Goal: Task Accomplishment & Management: Manage account settings

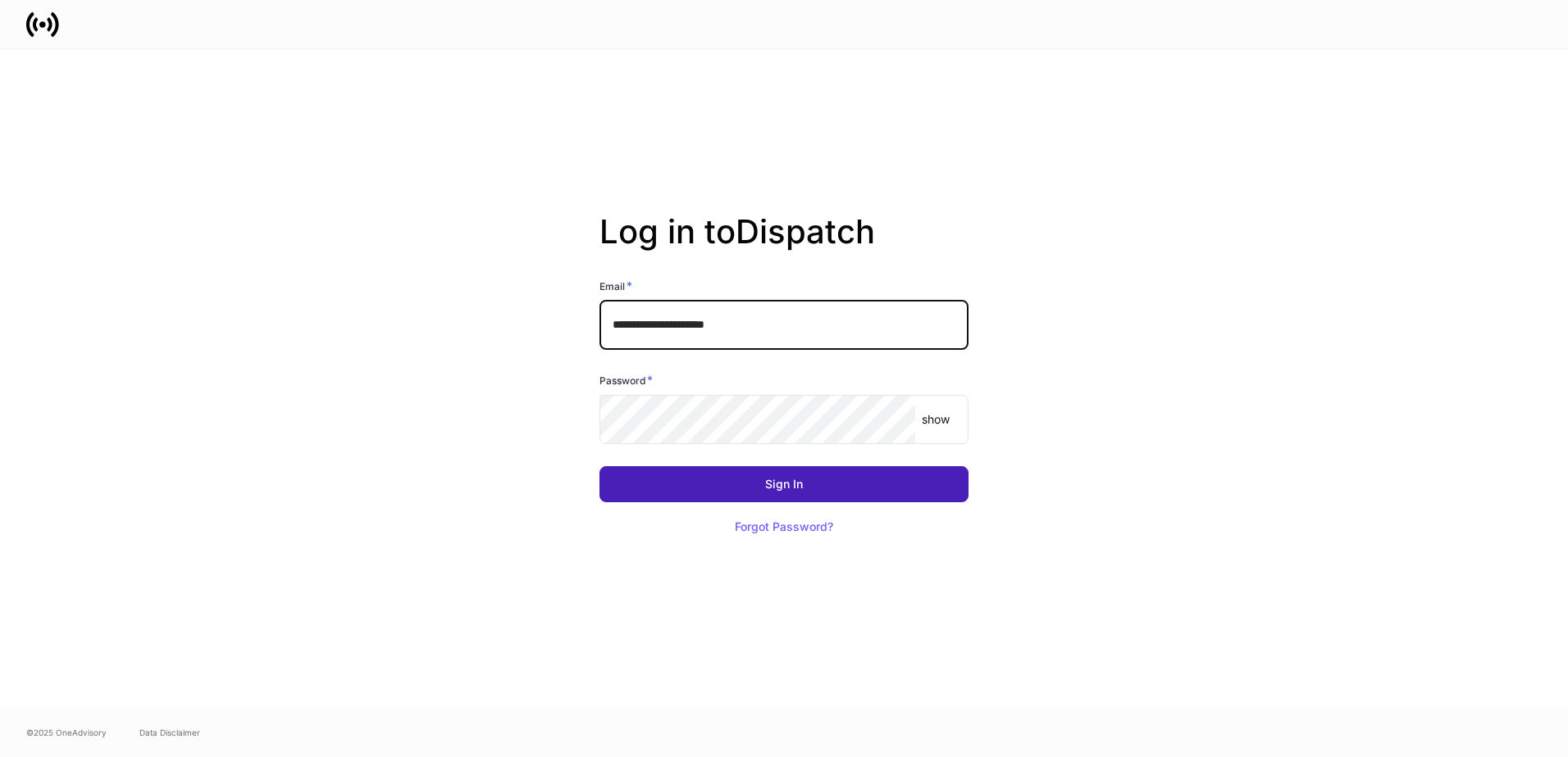
click at [828, 476] on button "Sign In" at bounding box center [784, 484] width 369 height 36
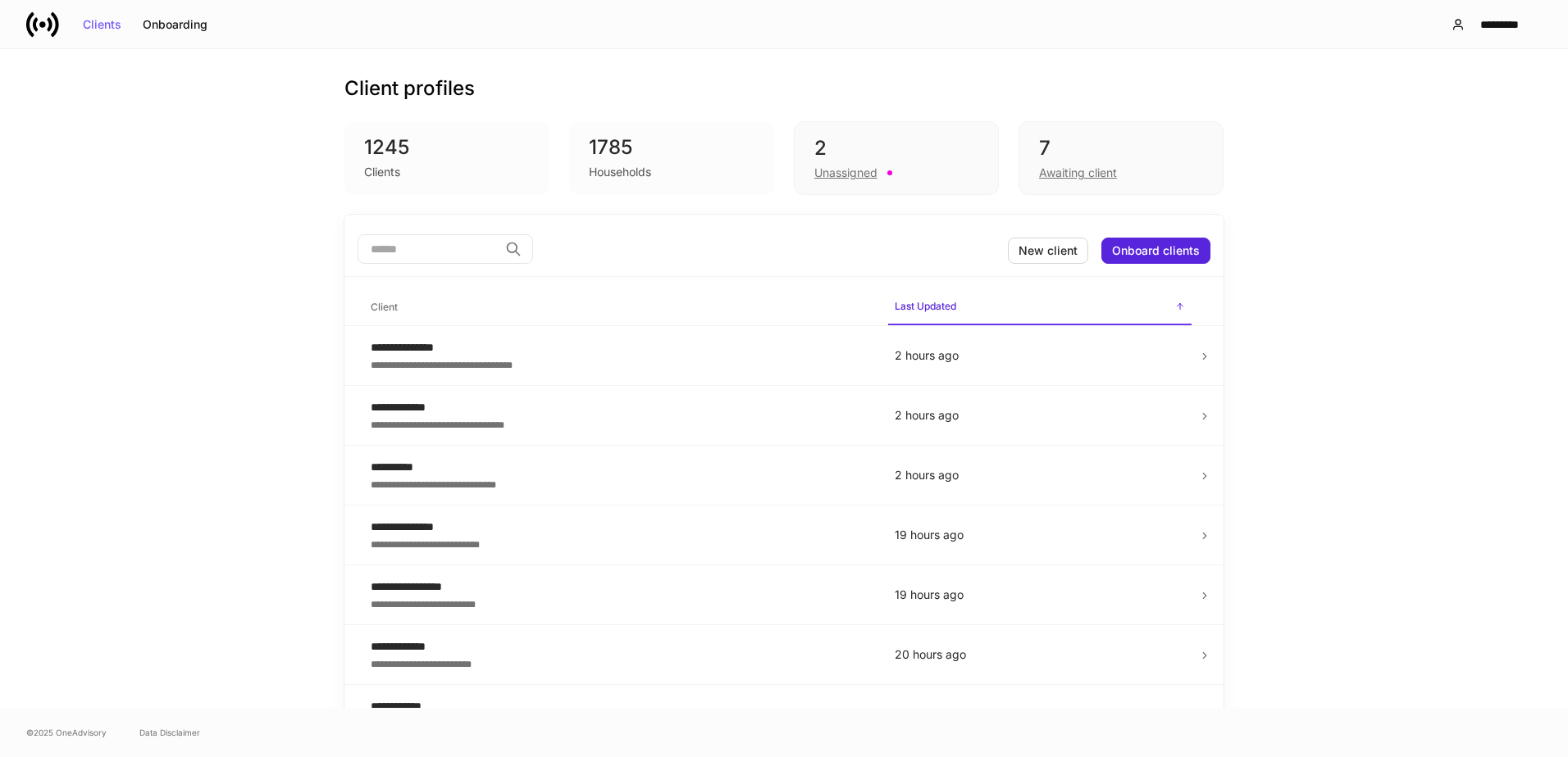
click at [480, 246] on input "search" at bounding box center [428, 249] width 141 height 30
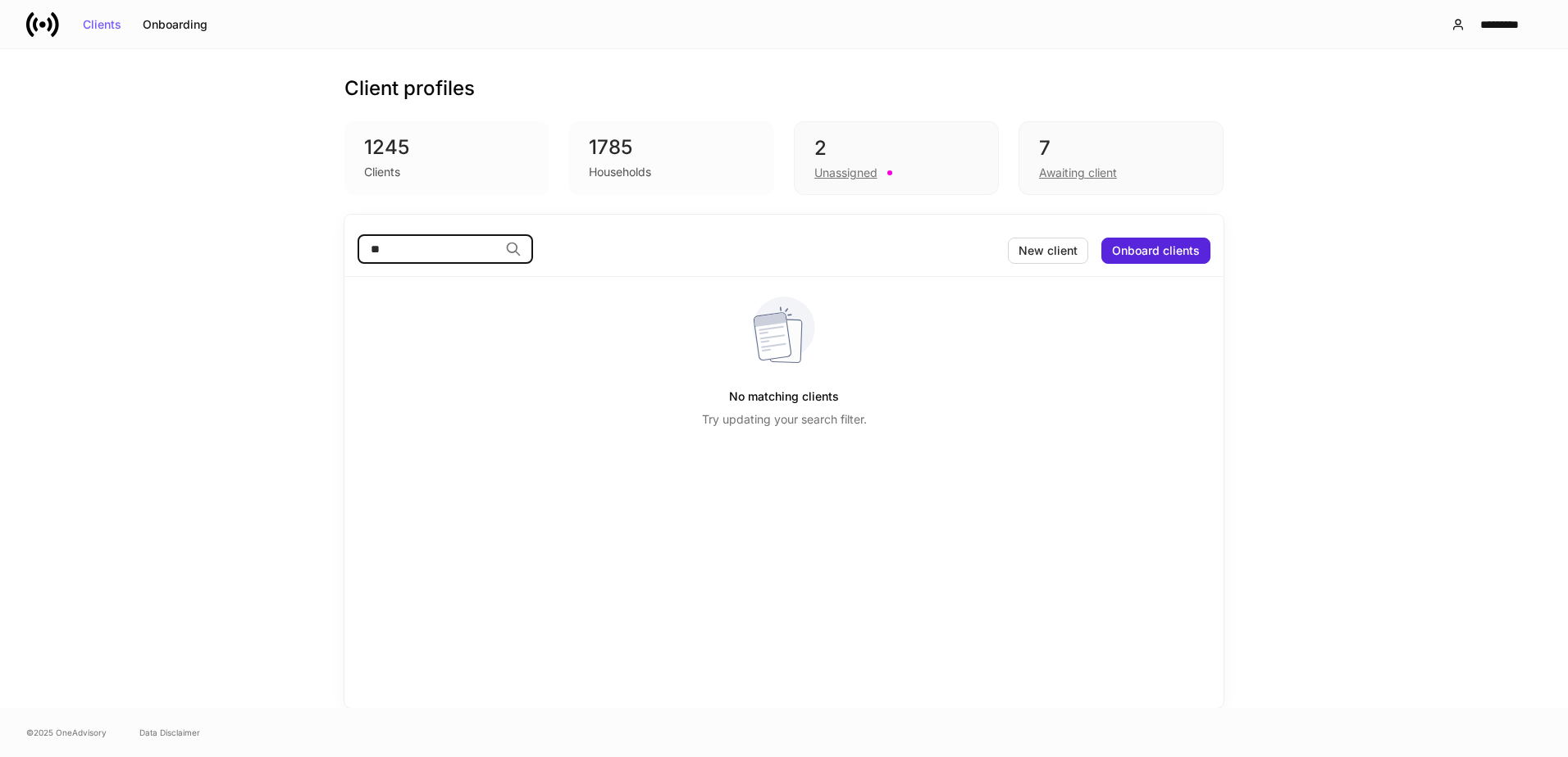
type input "*"
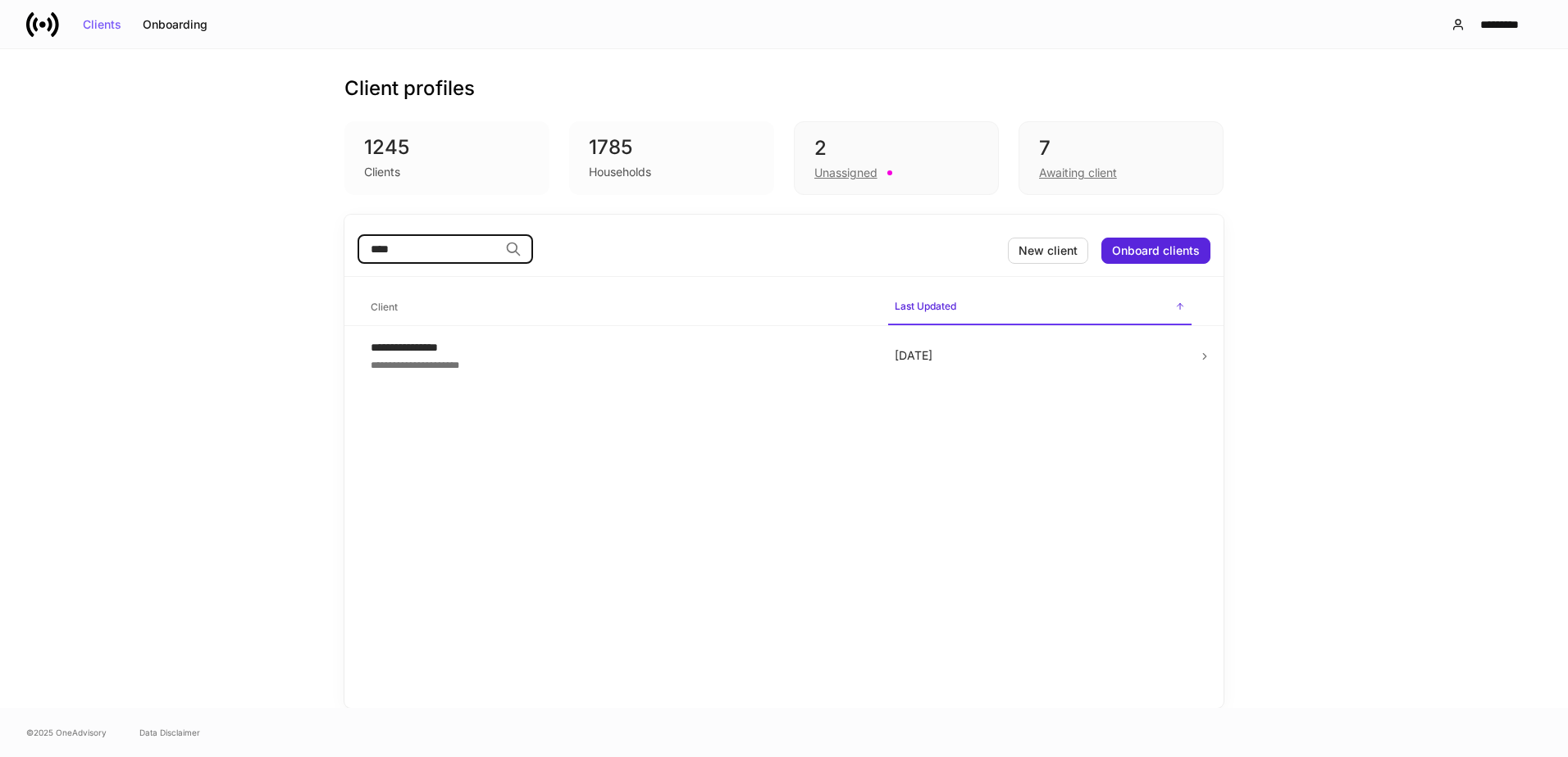
type input "****"
click at [500, 362] on div "**********" at bounding box center [620, 363] width 498 height 16
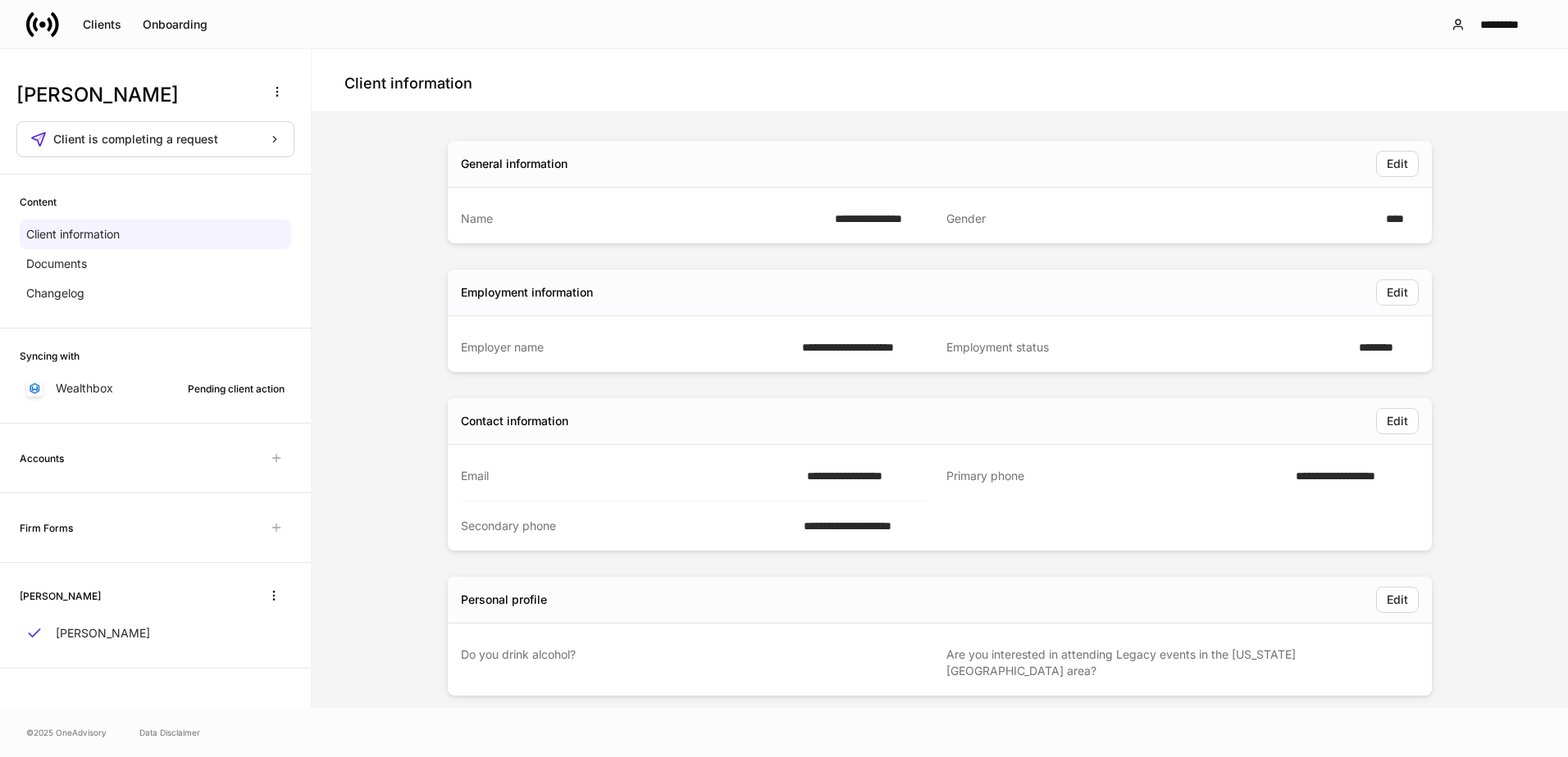
scroll to position [21, 0]
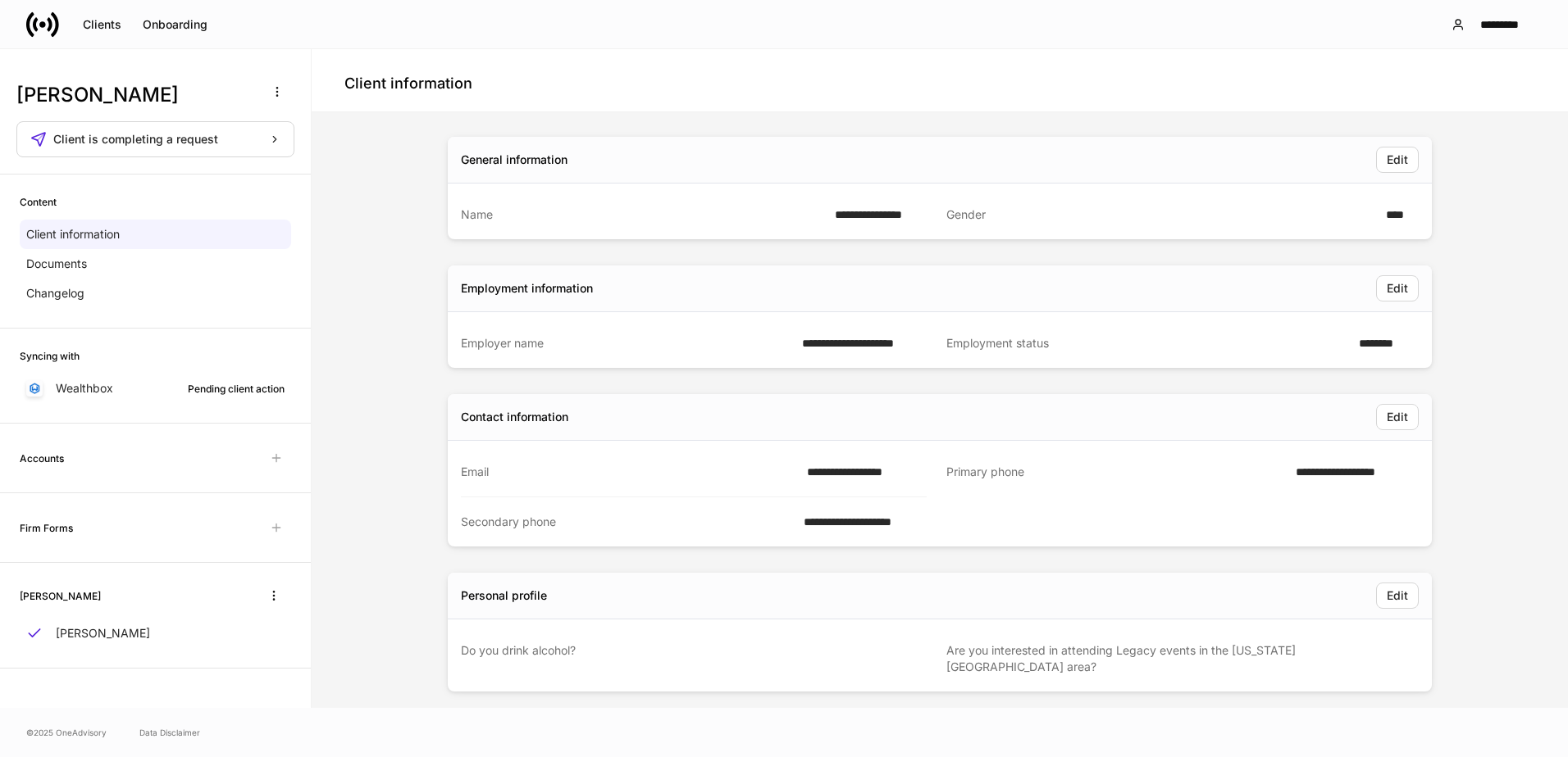
click at [125, 257] on div "Documents" at bounding box center [155, 263] width 271 height 30
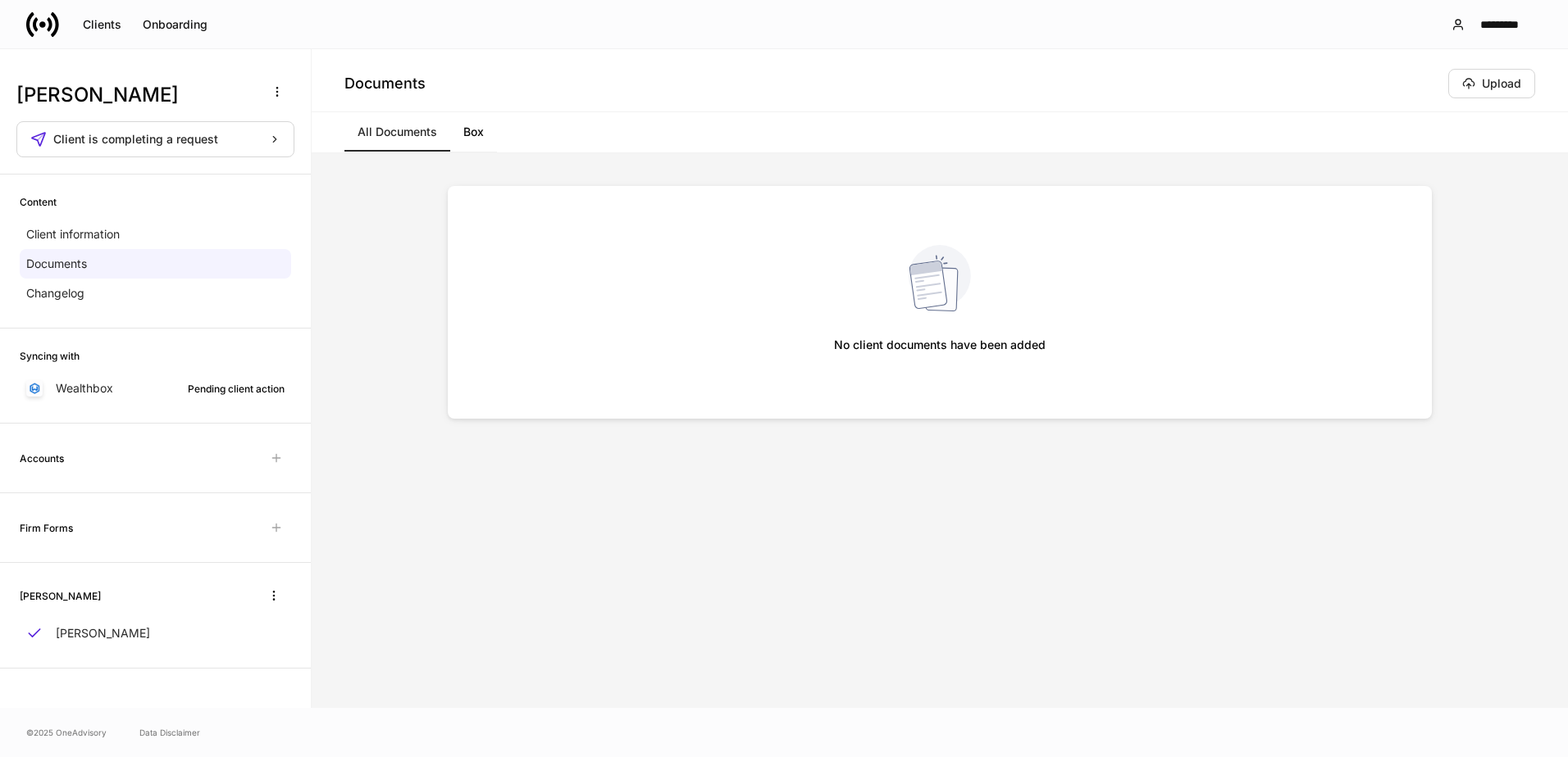
click at [208, 394] on div "Pending client action" at bounding box center [236, 389] width 97 height 15
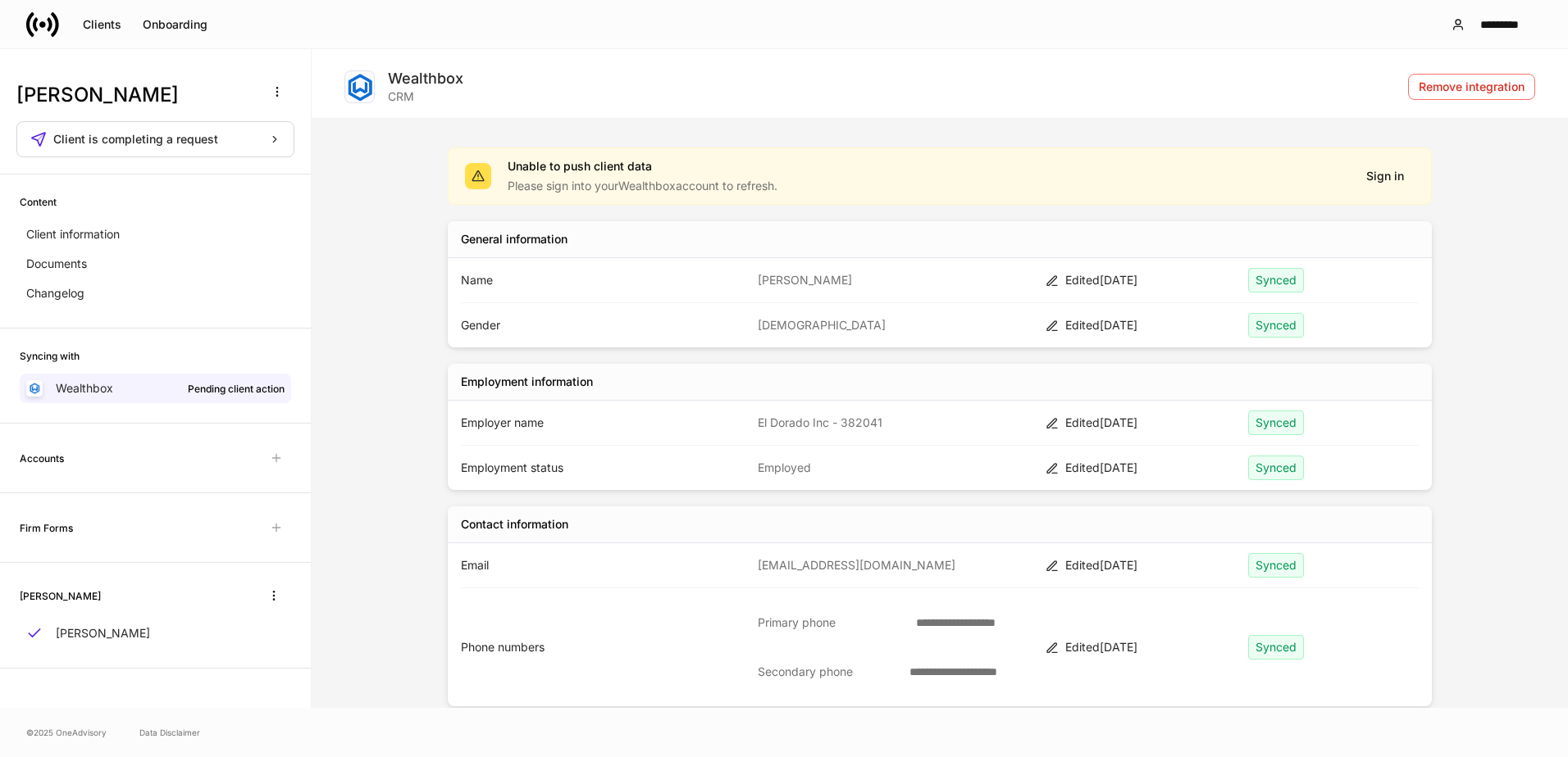
scroll to position [108, 0]
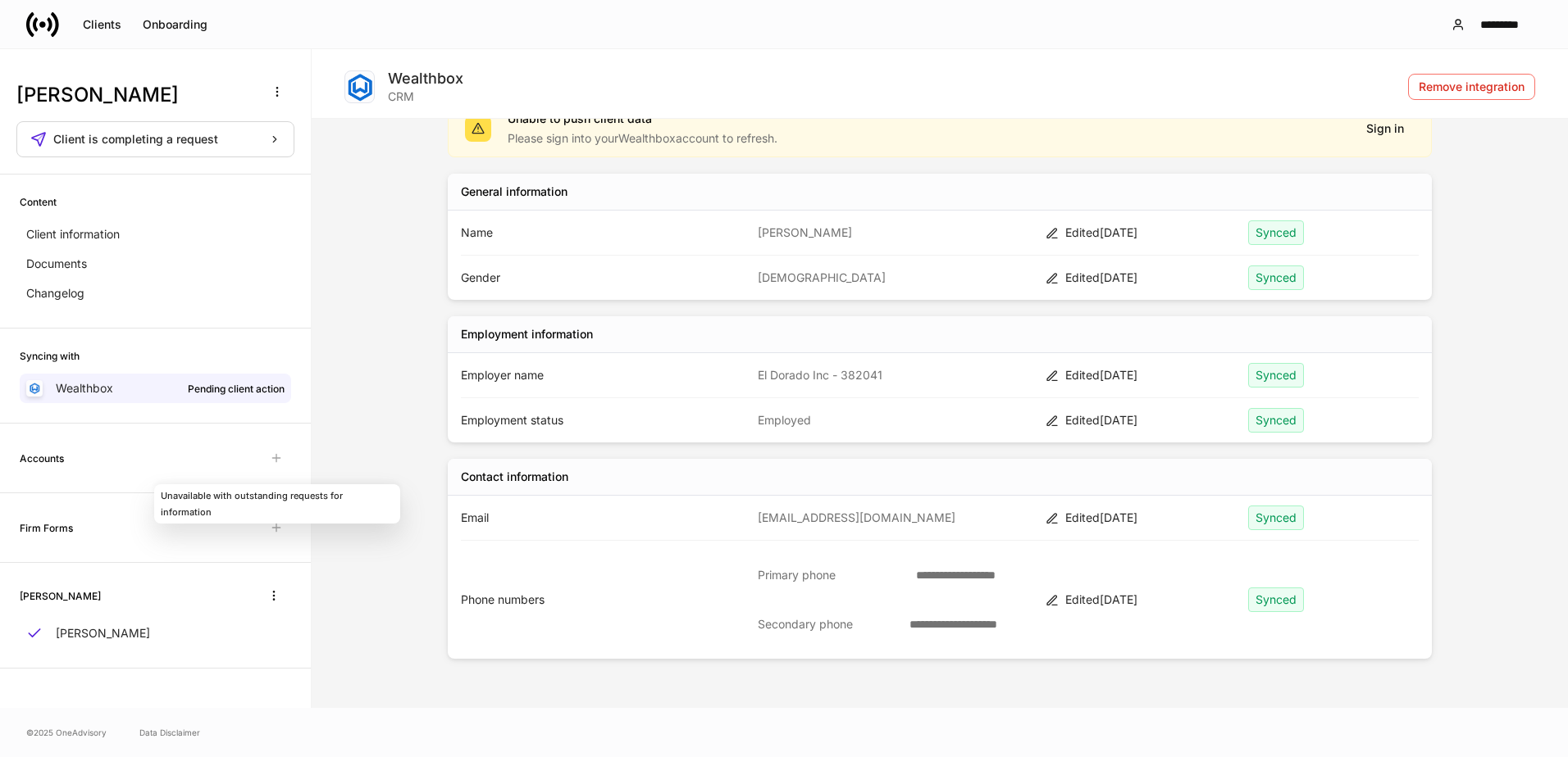
click at [272, 461] on span "Unavailable with outstanding requests for information" at bounding box center [276, 458] width 30 height 30
click at [130, 260] on div "Documents" at bounding box center [155, 263] width 271 height 30
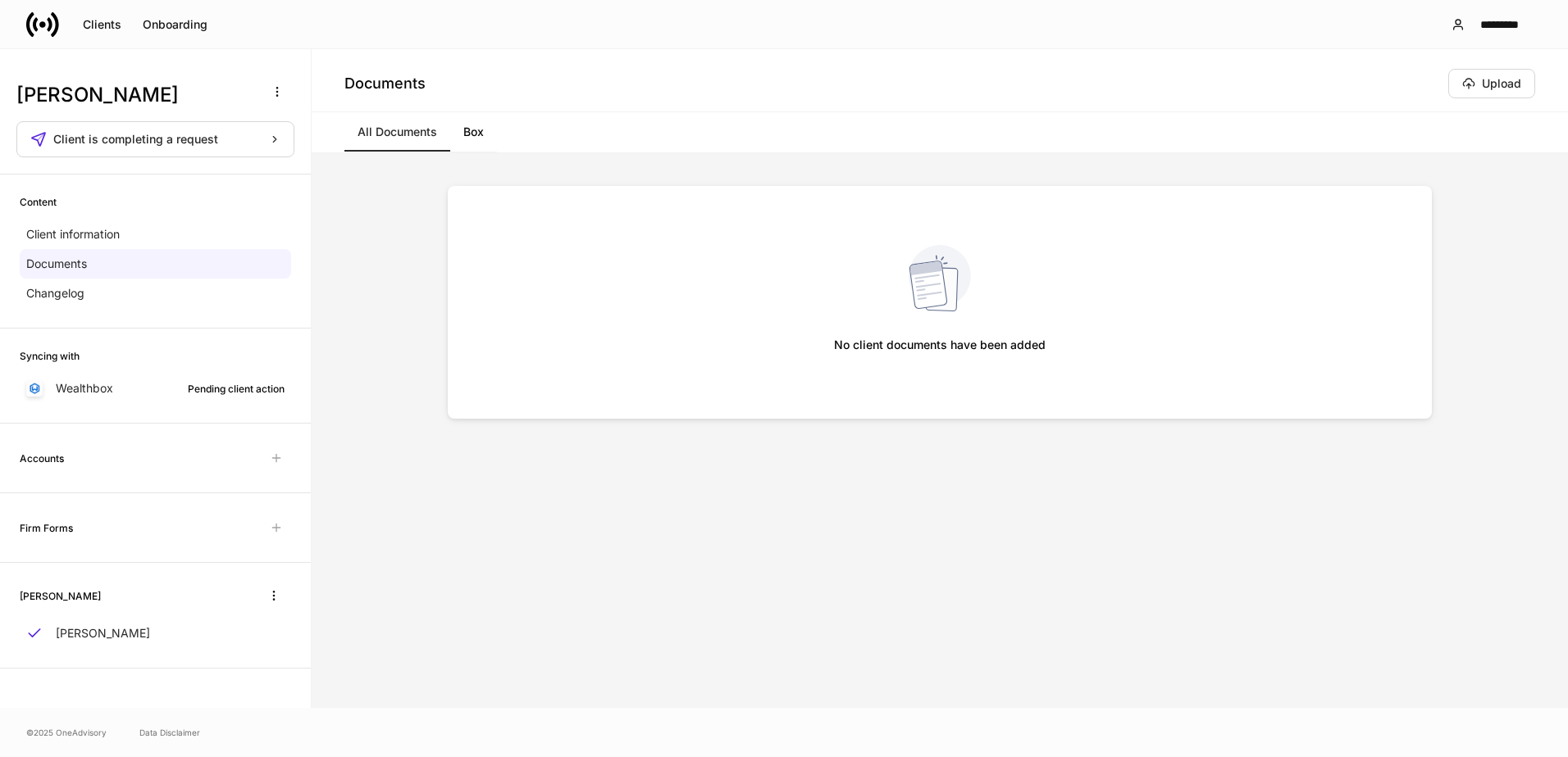
click at [128, 278] on div "Documents" at bounding box center [155, 263] width 271 height 30
click at [128, 240] on div "Client information" at bounding box center [155, 234] width 271 height 30
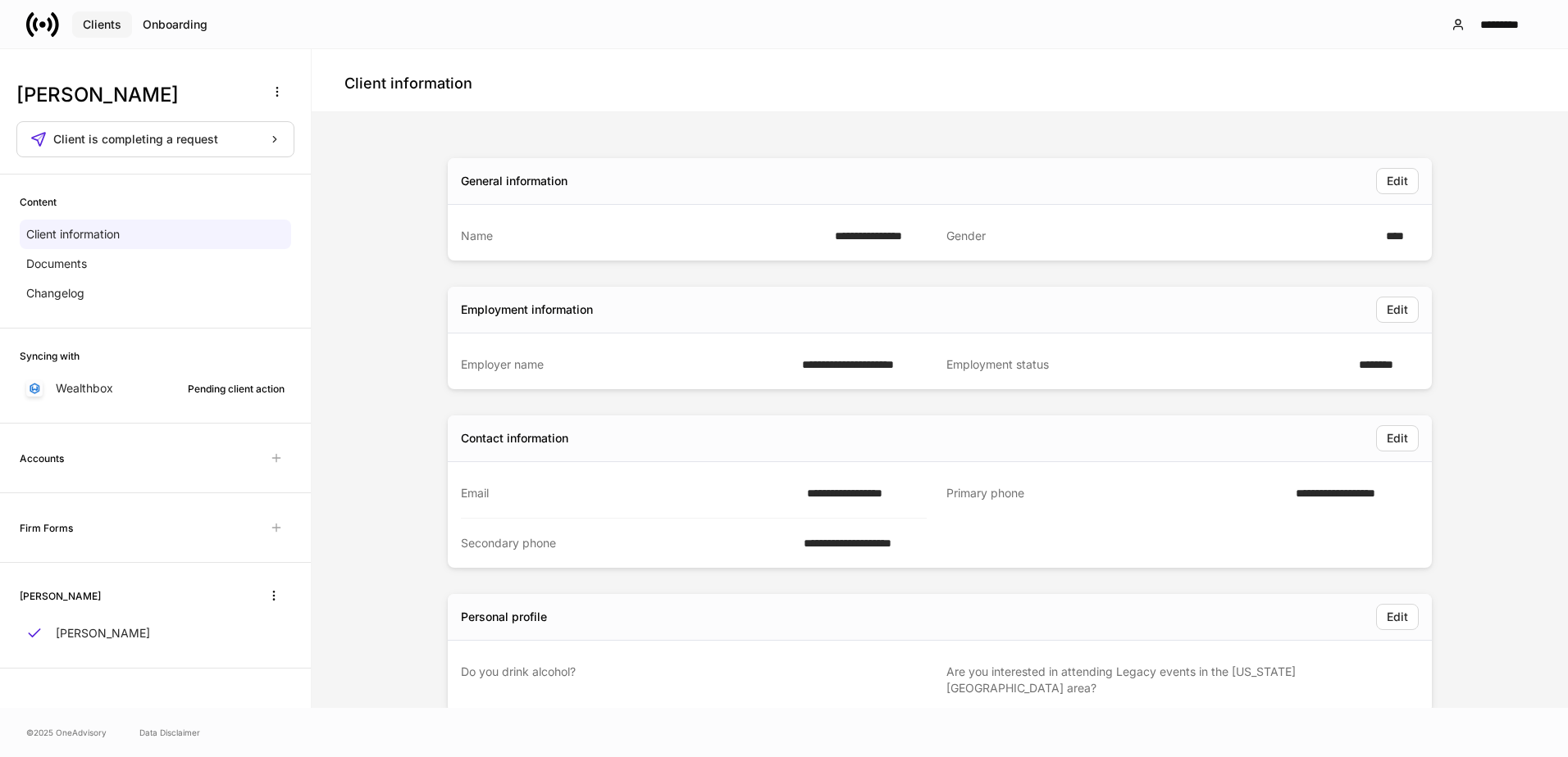
click at [101, 19] on div "Clients" at bounding box center [102, 25] width 38 height 12
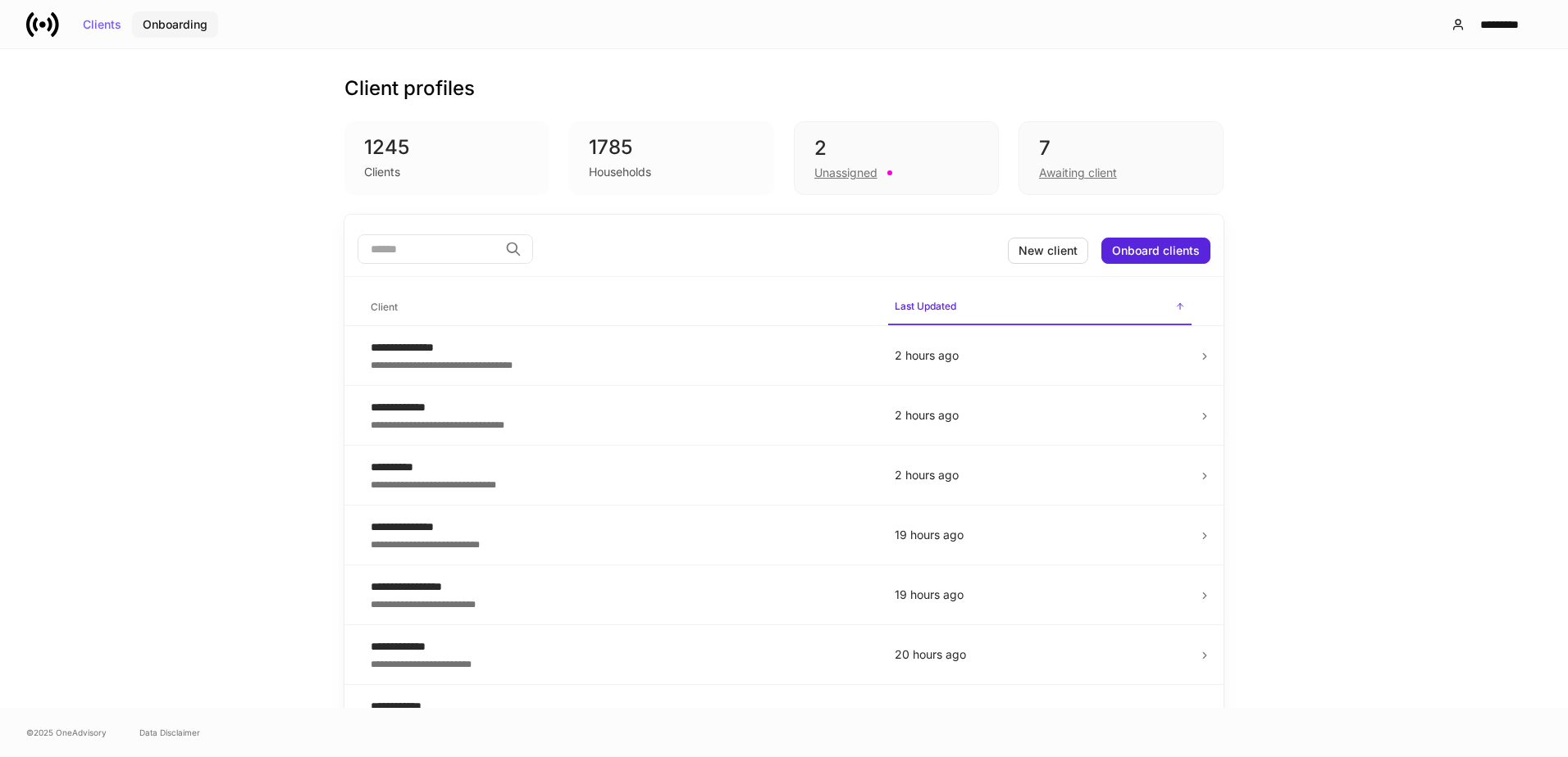
click at [173, 25] on div "Onboarding" at bounding box center [175, 25] width 64 height 12
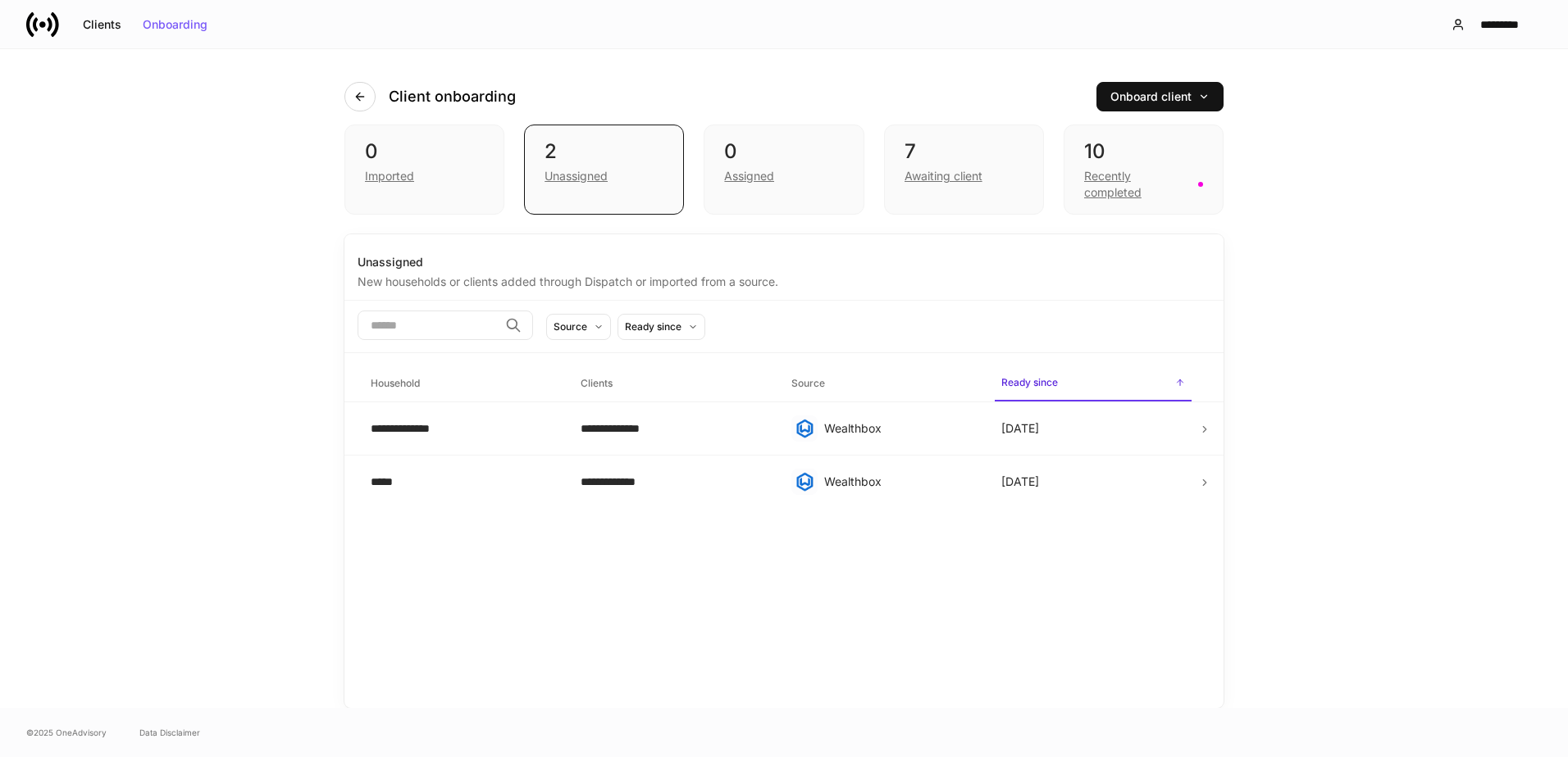
click at [945, 169] on div "Awaiting client" at bounding box center [944, 175] width 78 height 16
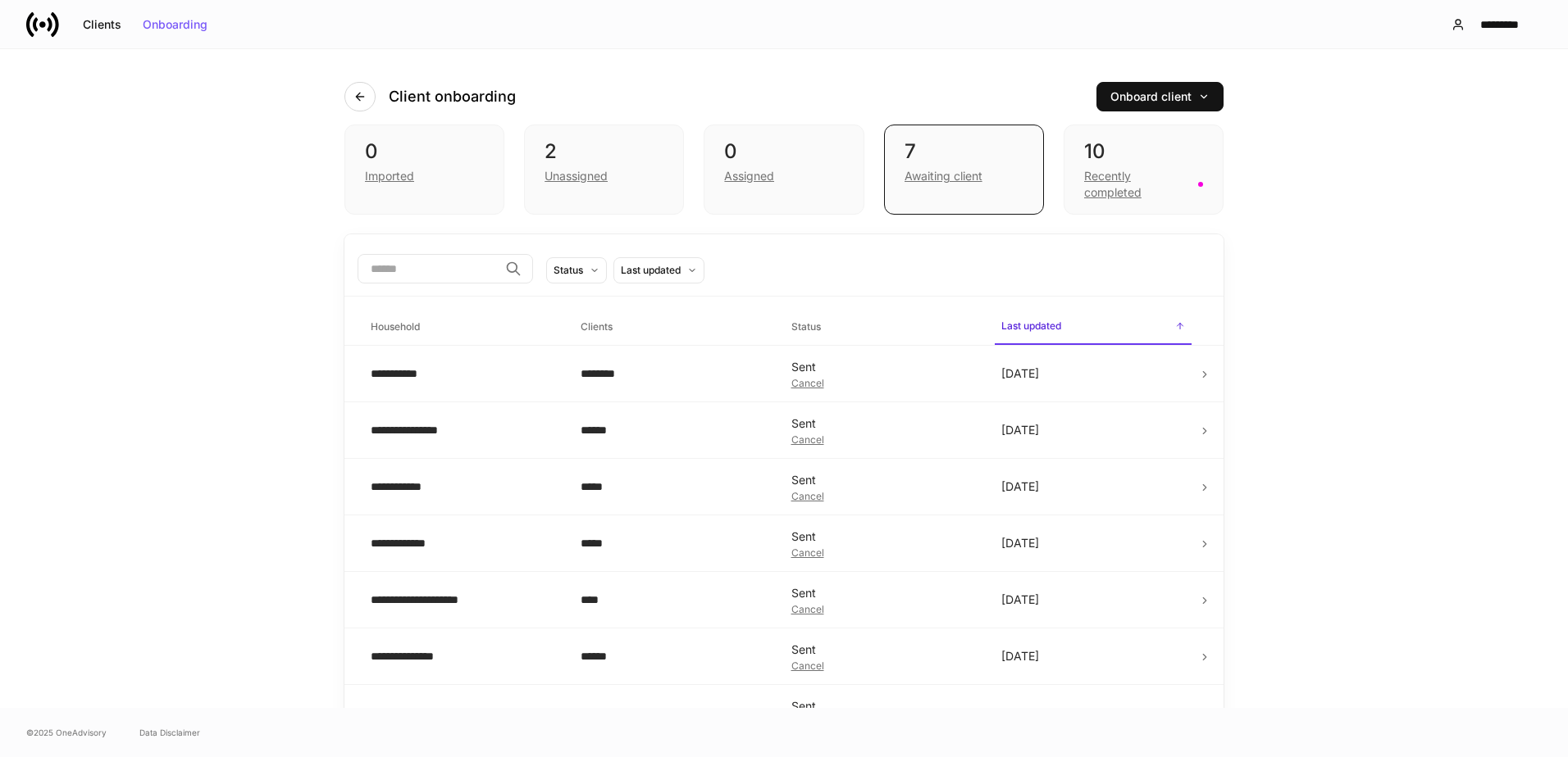
click at [1118, 172] on div "Recently completed" at bounding box center [1136, 184] width 104 height 33
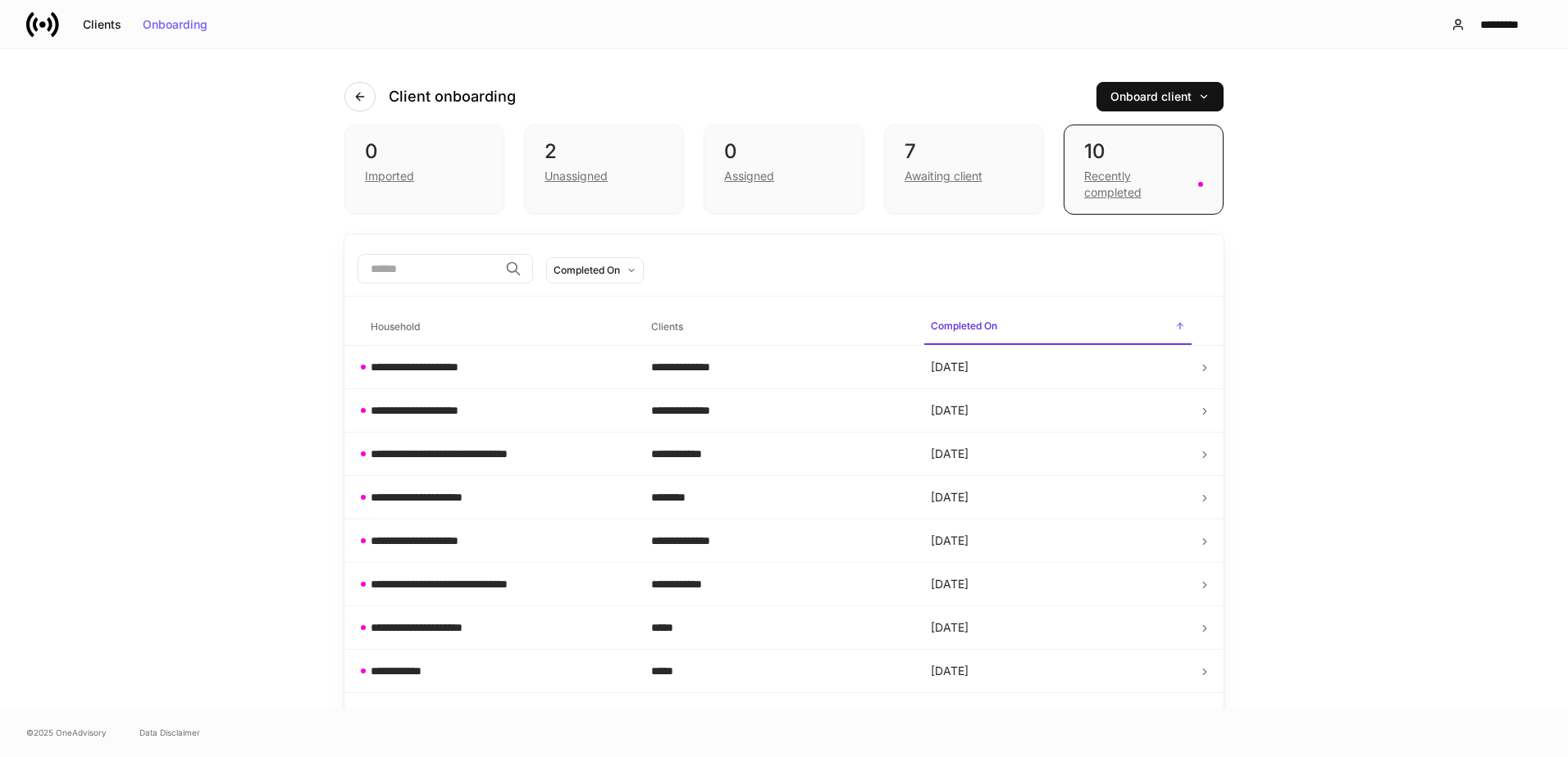
click at [936, 183] on div "Awaiting client" at bounding box center [944, 175] width 78 height 16
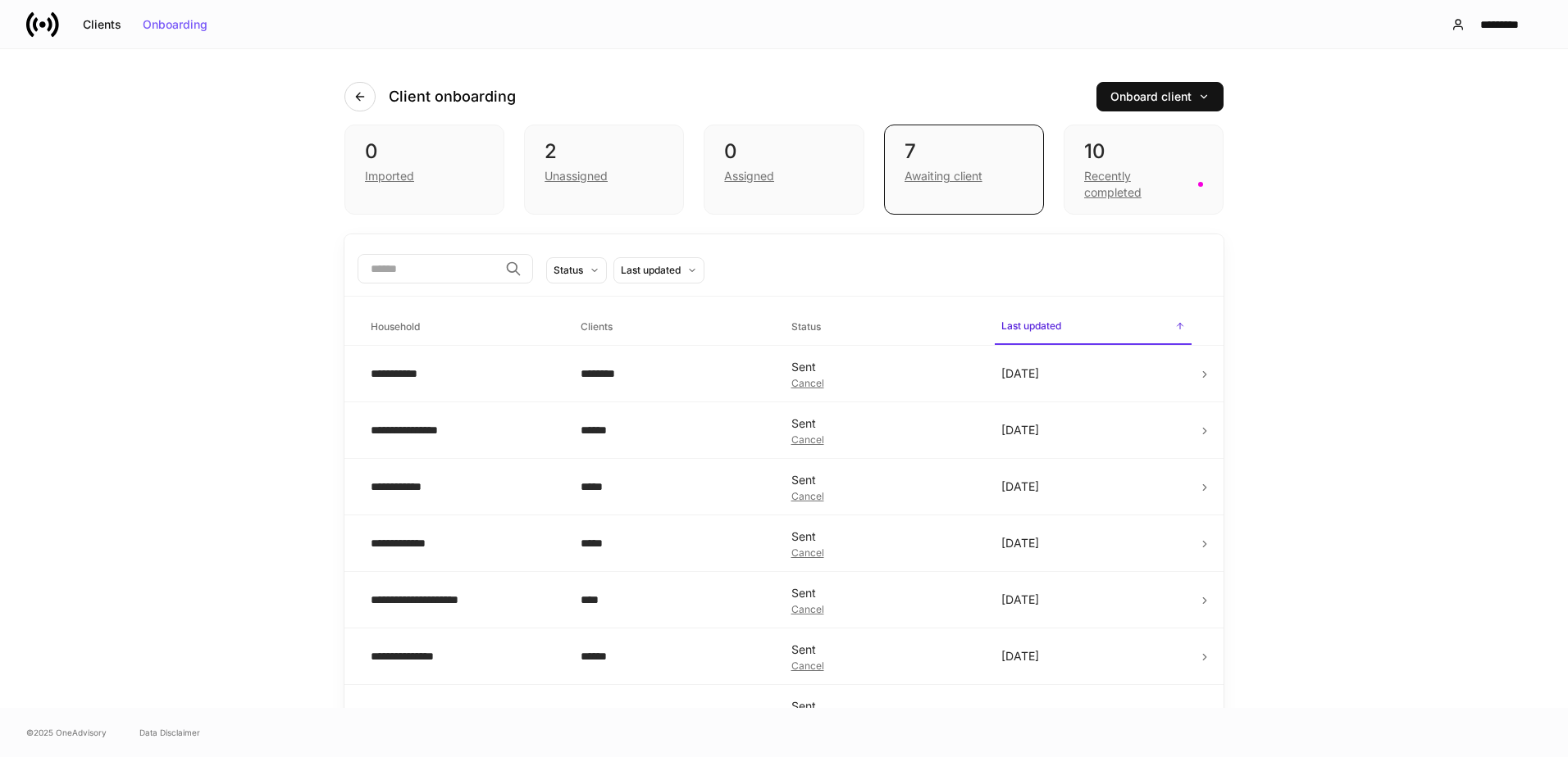
scroll to position [36, 0]
